Goal: Find specific page/section: Find specific page/section

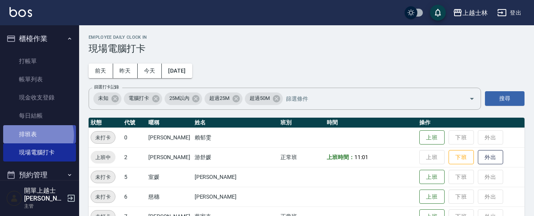
click at [36, 135] on link "排班表" at bounding box center [39, 134] width 73 height 18
